Goal: Find contact information: Find contact information

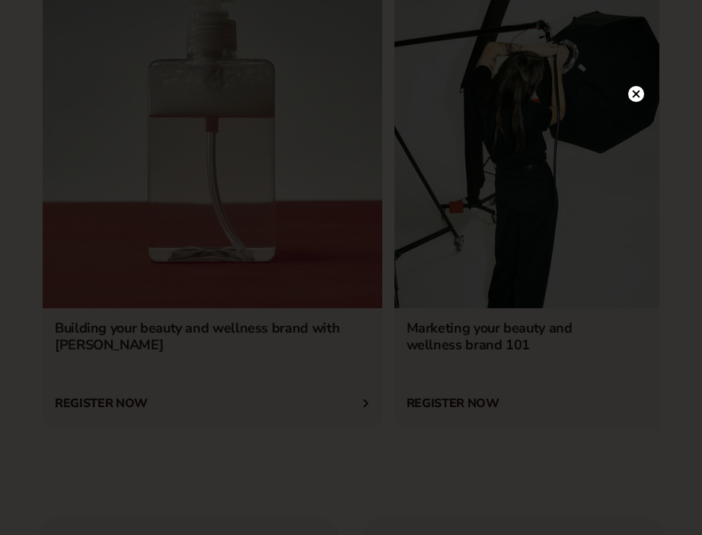
scroll to position [7649, 0]
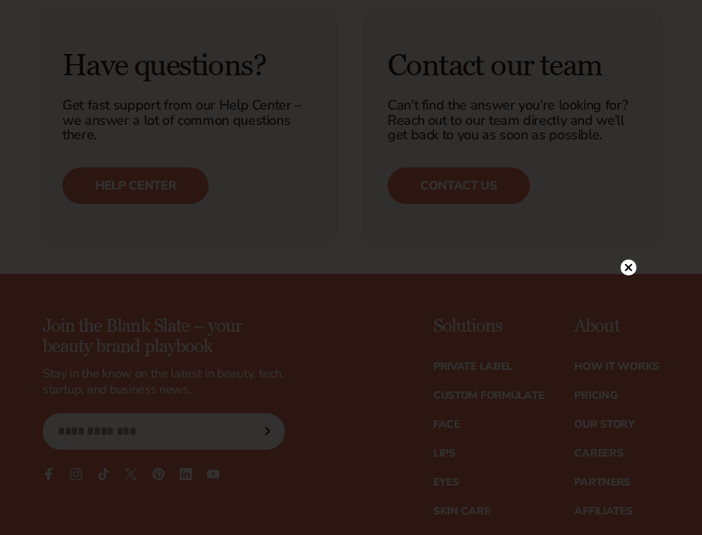
click at [623, 261] on circle at bounding box center [628, 268] width 16 height 16
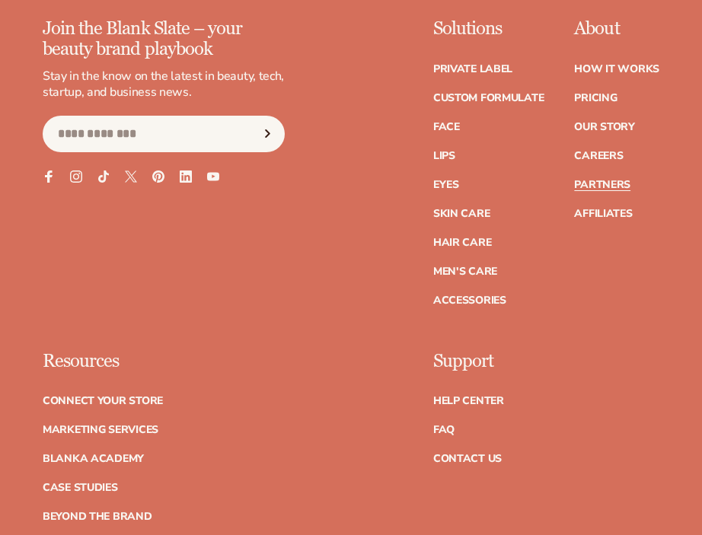
scroll to position [7951, 0]
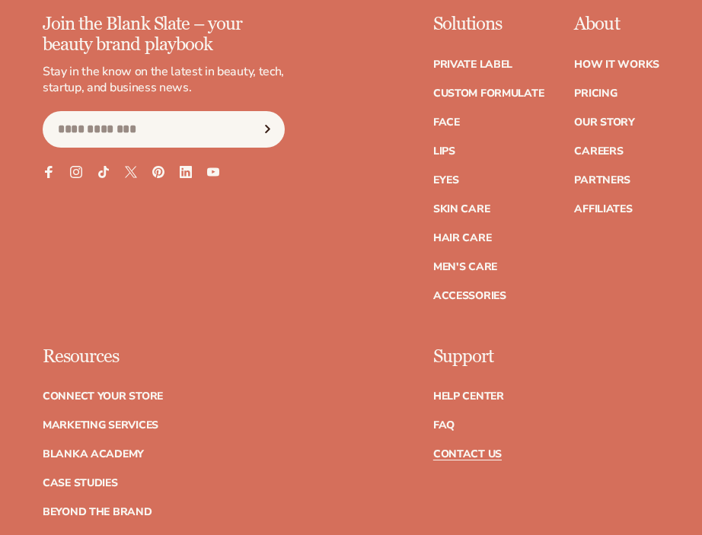
click at [460, 449] on link "Contact Us" at bounding box center [467, 454] width 68 height 11
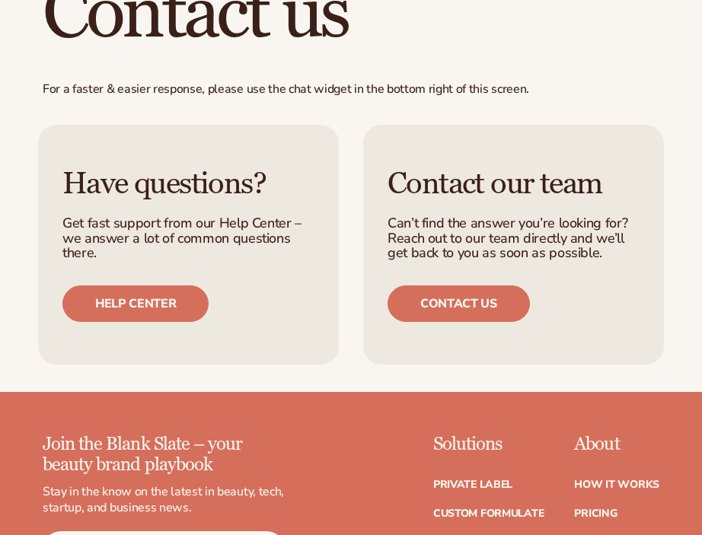
scroll to position [224, 0]
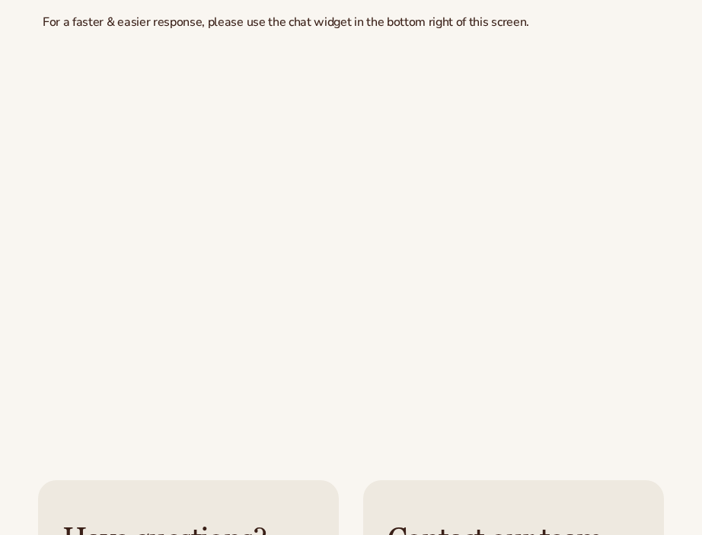
scroll to position [772, 0]
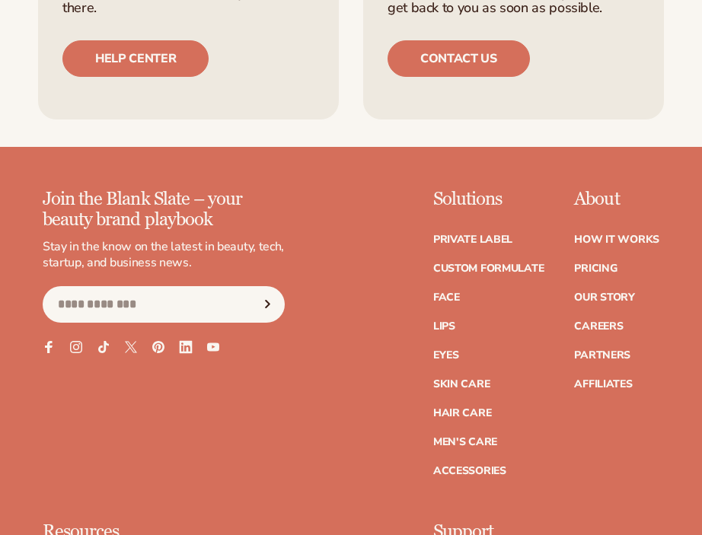
click at [188, 345] on icon at bounding box center [185, 346] width 13 height 13
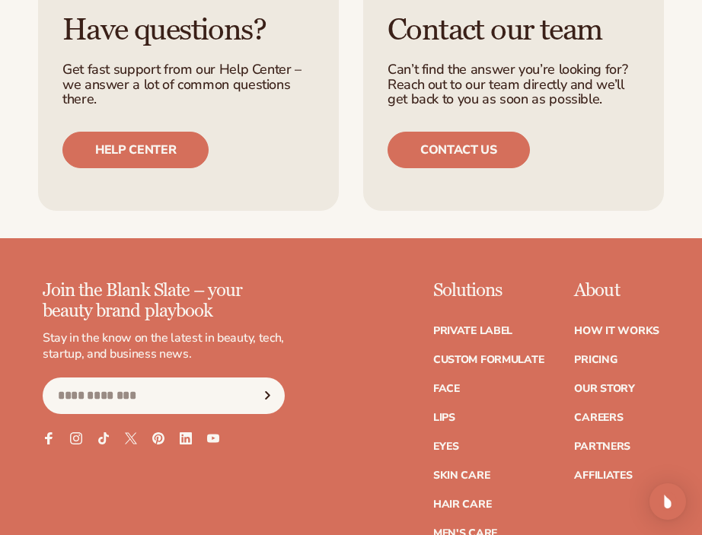
scroll to position [743, 0]
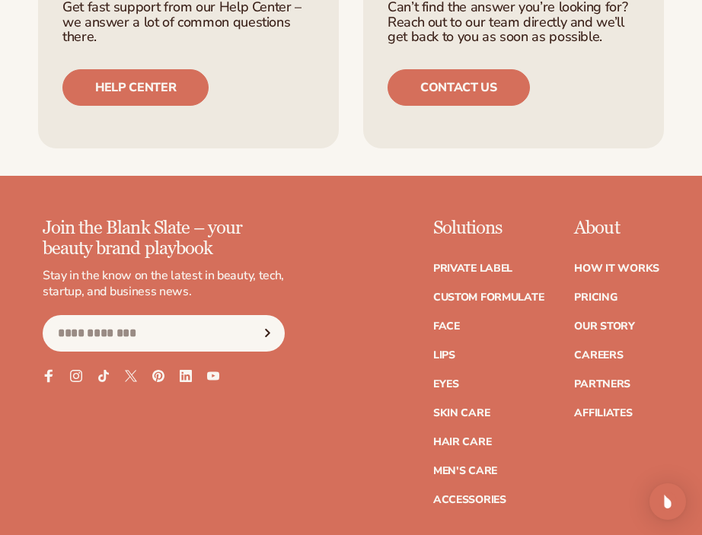
click at [46, 378] on icon at bounding box center [49, 375] width 8 height 13
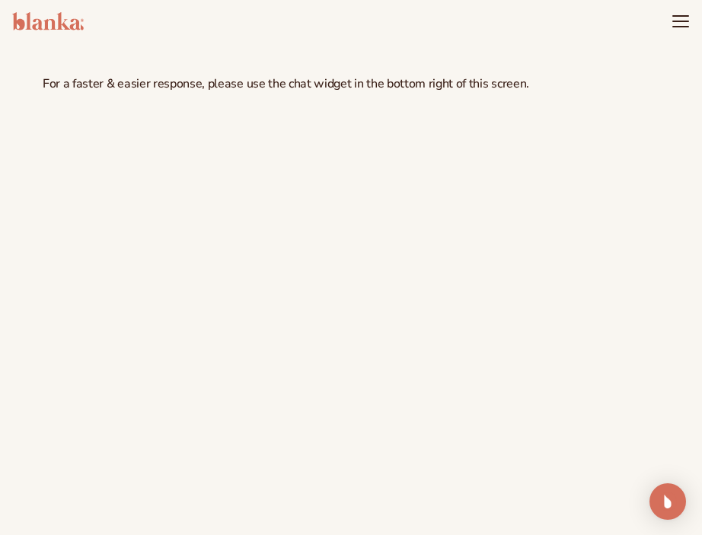
scroll to position [0, 0]
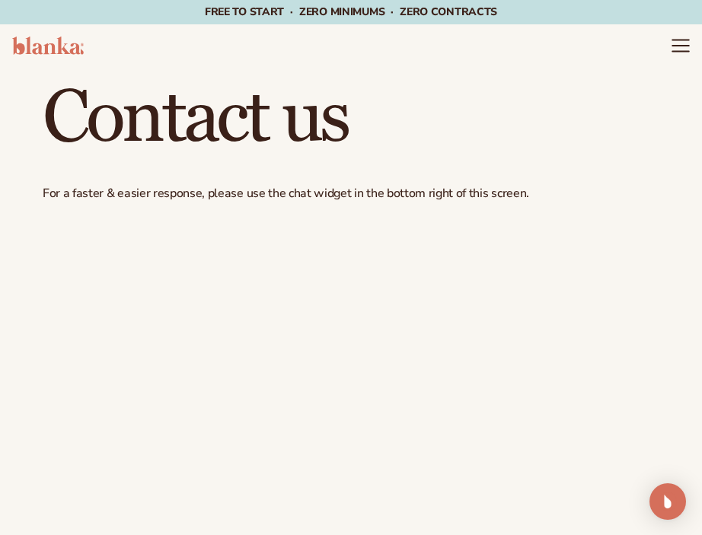
click at [686, 38] on icon "Menu" at bounding box center [680, 46] width 20 height 20
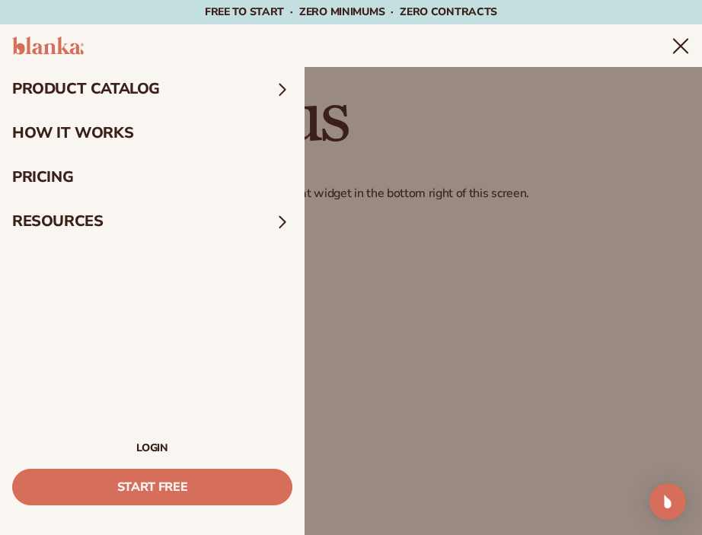
click at [686, 39] on icon "Menu" at bounding box center [680, 46] width 14 height 14
